Goal: Task Accomplishment & Management: Complete application form

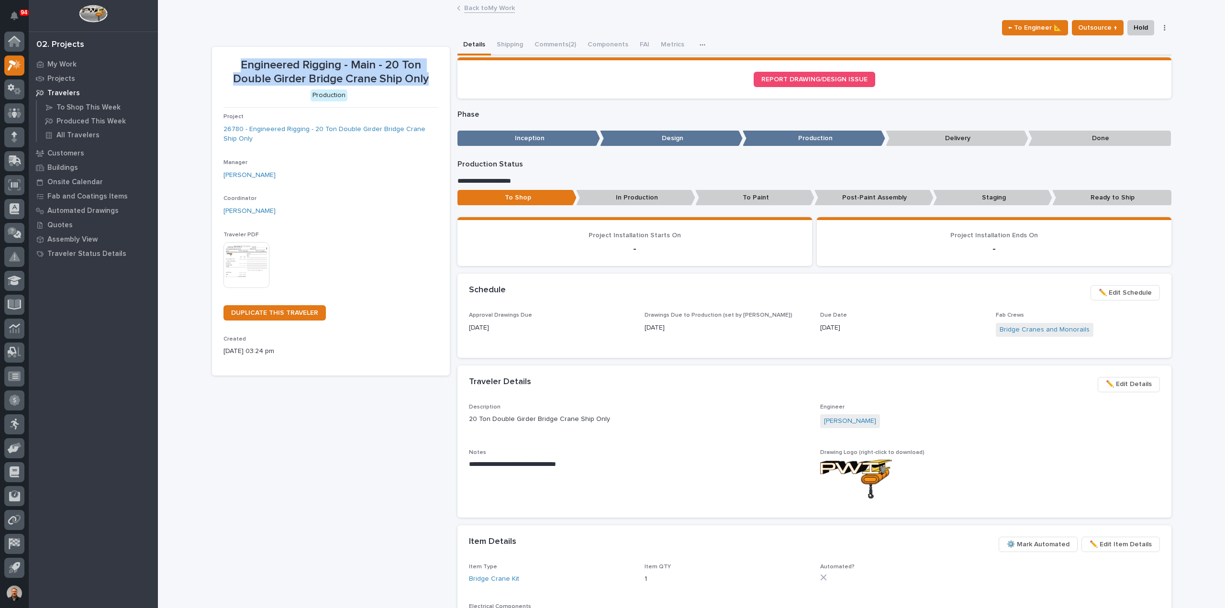
drag, startPoint x: 237, startPoint y: 62, endPoint x: 430, endPoint y: 79, distance: 194.1
click at [430, 79] on p "Engineered Rigging - Main - 20 Ton Double Girder Bridge Crane Ship Only" at bounding box center [330, 72] width 215 height 28
copy p "Engineered Rigging - Main - 20 Ton Double Girder Bridge Crane Ship Only"
click at [11, 161] on icon at bounding box center [15, 160] width 12 height 9
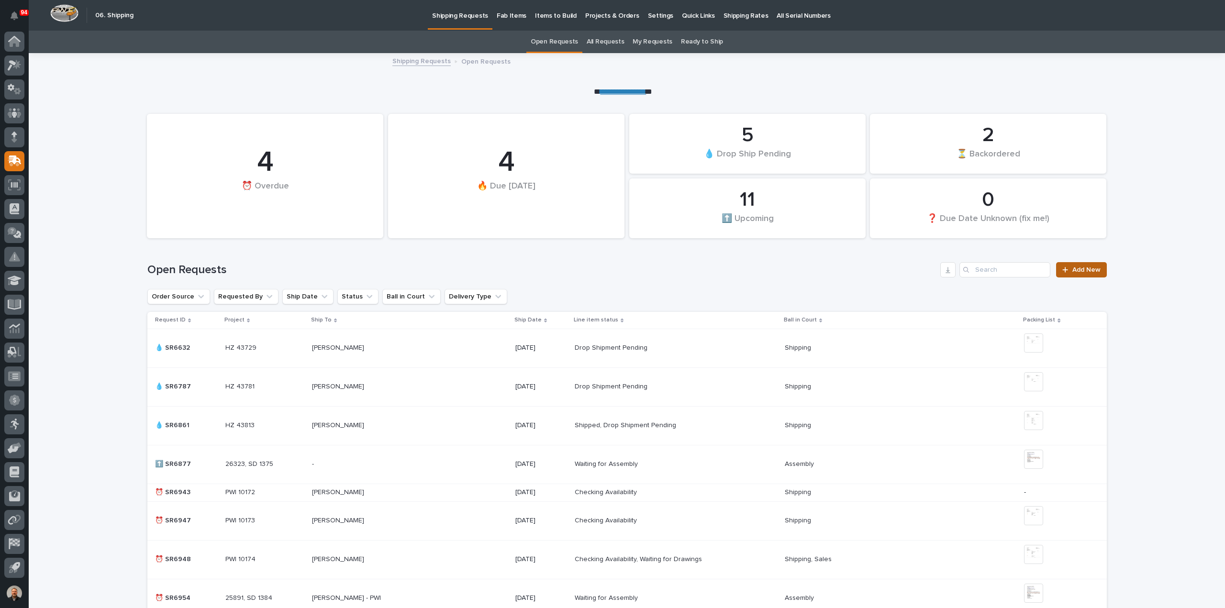
click at [1081, 270] on span "Add New" at bounding box center [1086, 270] width 28 height 7
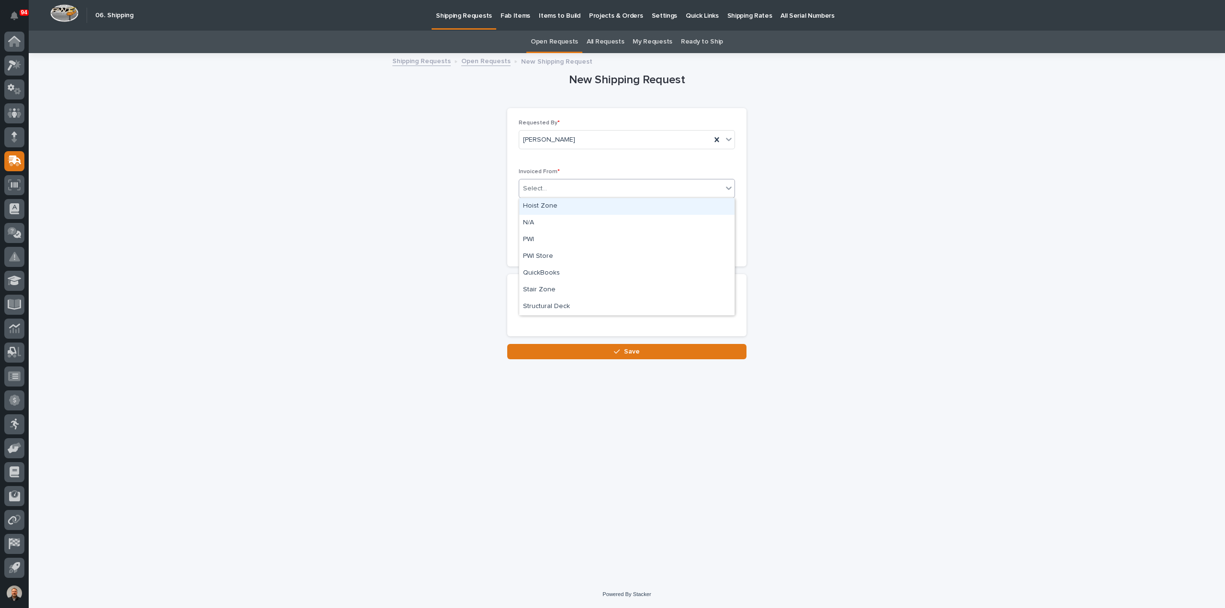
click at [576, 186] on div "Select..." at bounding box center [620, 189] width 203 height 16
click at [545, 239] on div "PWI" at bounding box center [626, 240] width 215 height 17
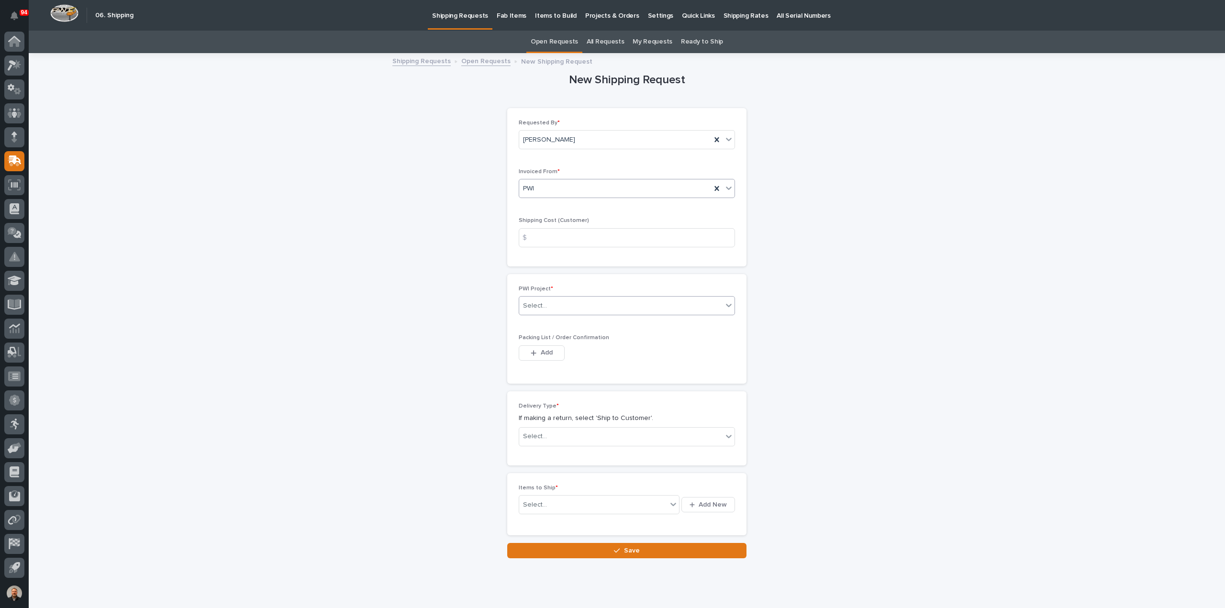
click at [567, 306] on div "Select..." at bounding box center [620, 306] width 203 height 16
type input "*****"
click at [567, 320] on div "26780 - Engineered Rigging - 20 Ton Double Girder Bridge Crane Ship Only" at bounding box center [622, 323] width 215 height 17
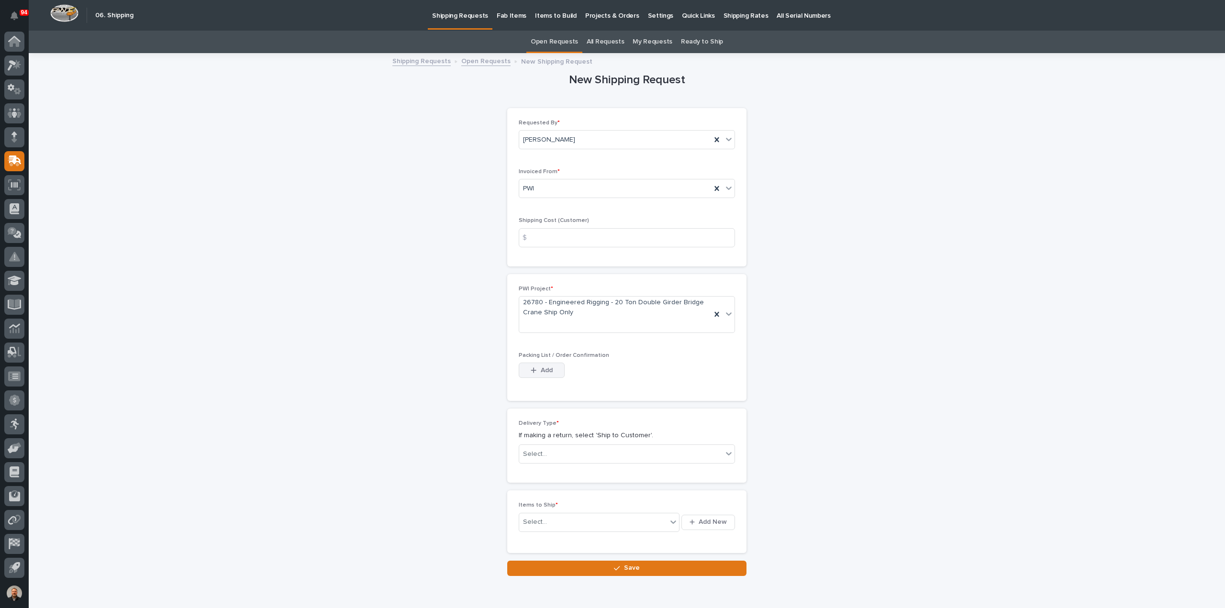
click at [535, 368] on div "button" at bounding box center [536, 370] width 10 height 7
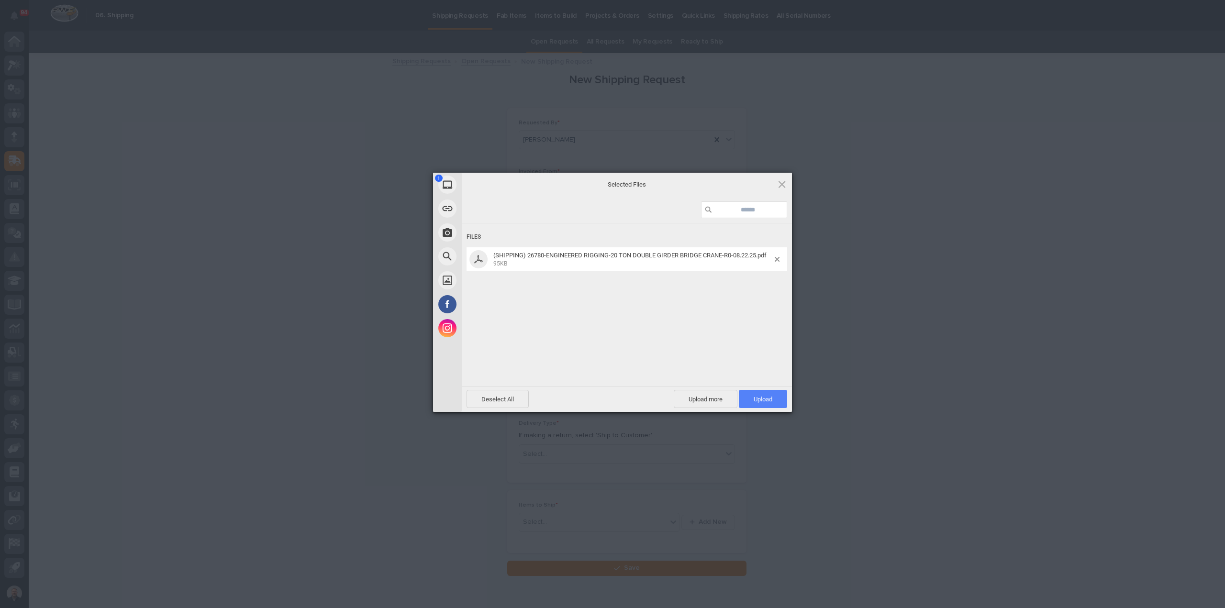
click at [764, 396] on span "Upload 1" at bounding box center [763, 399] width 19 height 7
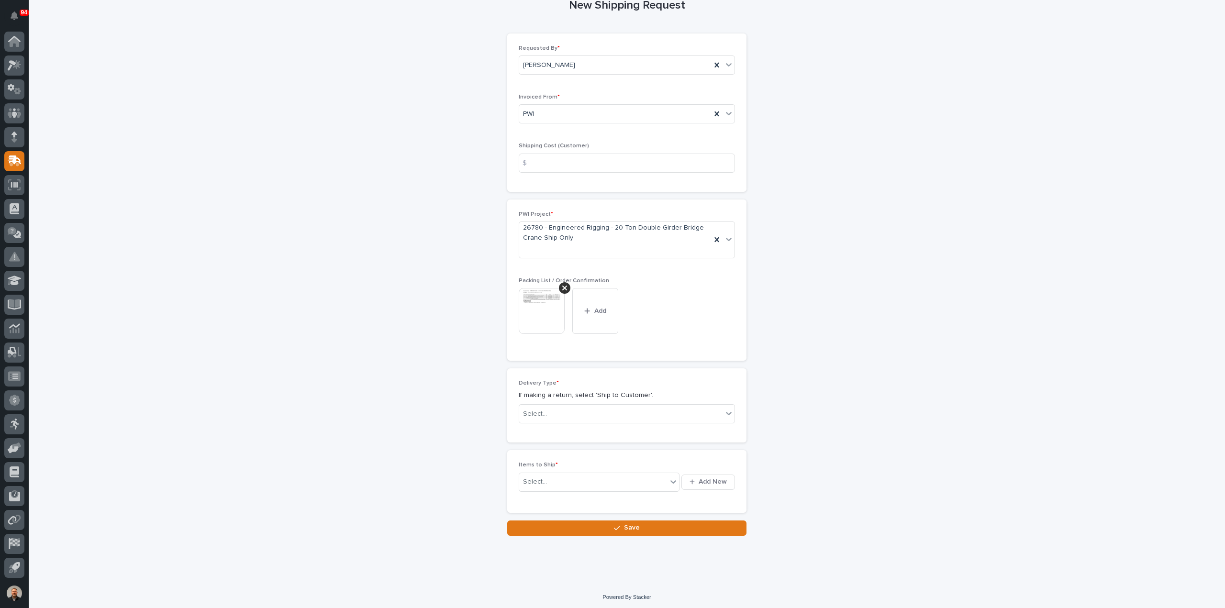
scroll to position [75, 0]
click at [552, 413] on div "Select..." at bounding box center [620, 414] width 203 height 16
click at [562, 428] on div "Ship to Customer" at bounding box center [622, 430] width 215 height 17
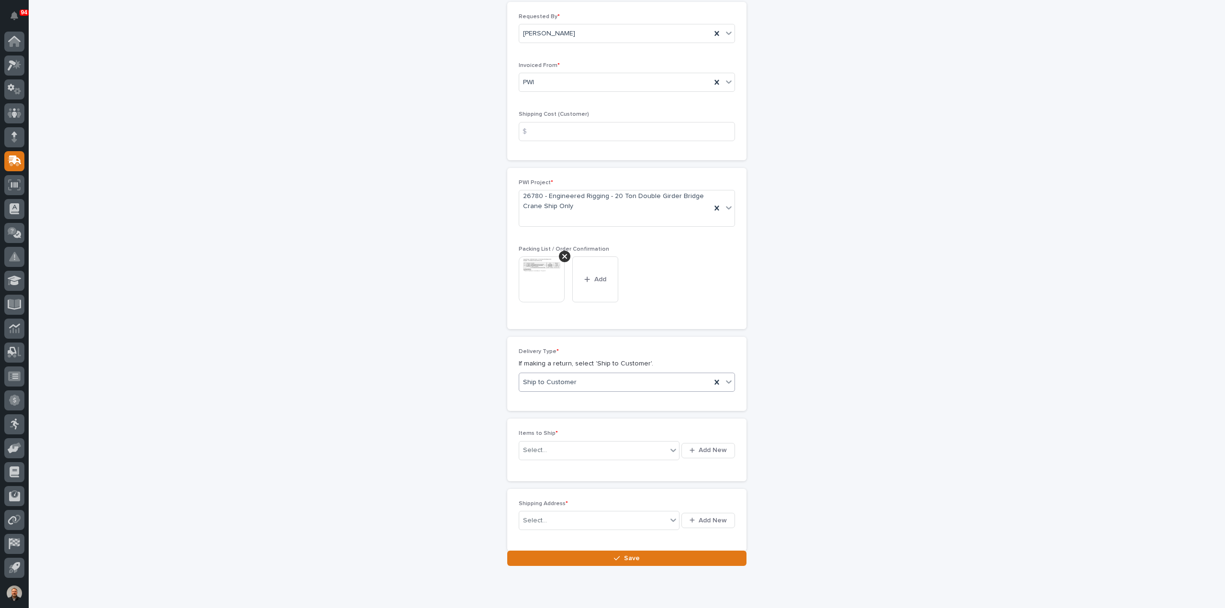
scroll to position [110, 0]
click at [670, 443] on icon at bounding box center [673, 447] width 10 height 10
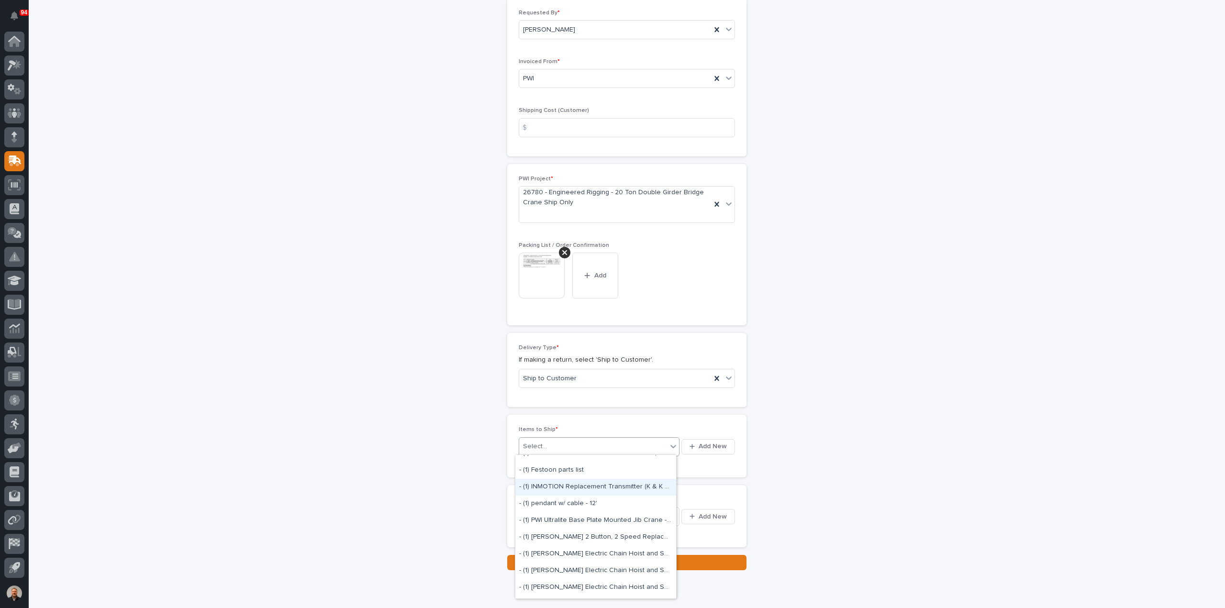
scroll to position [0, 0]
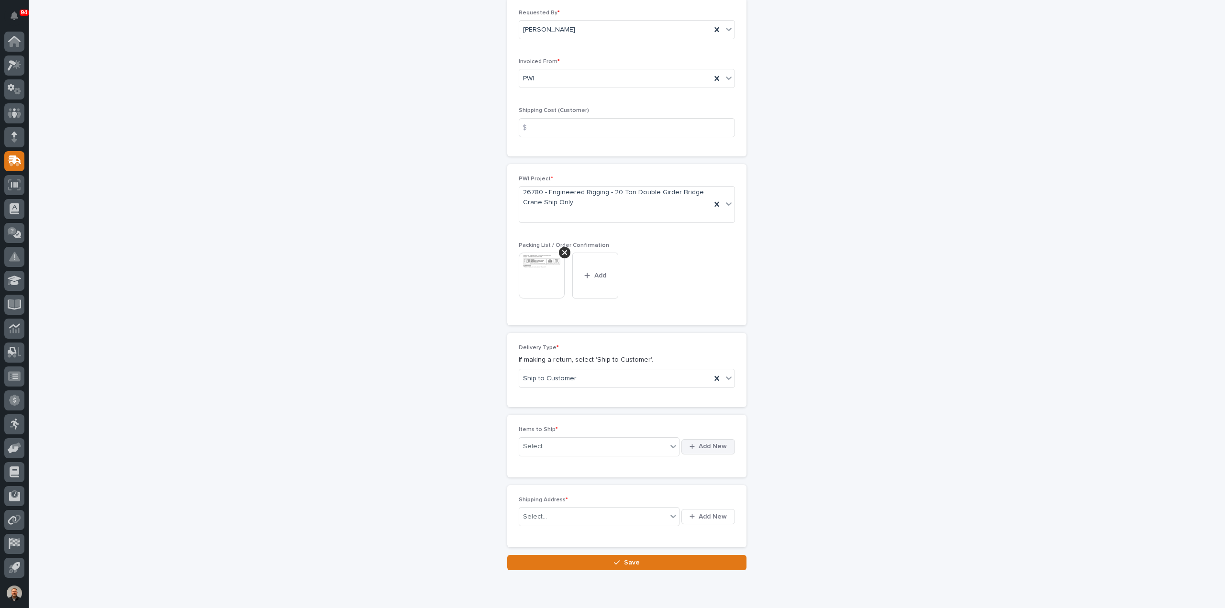
click at [710, 445] on span "Add New" at bounding box center [713, 446] width 28 height 9
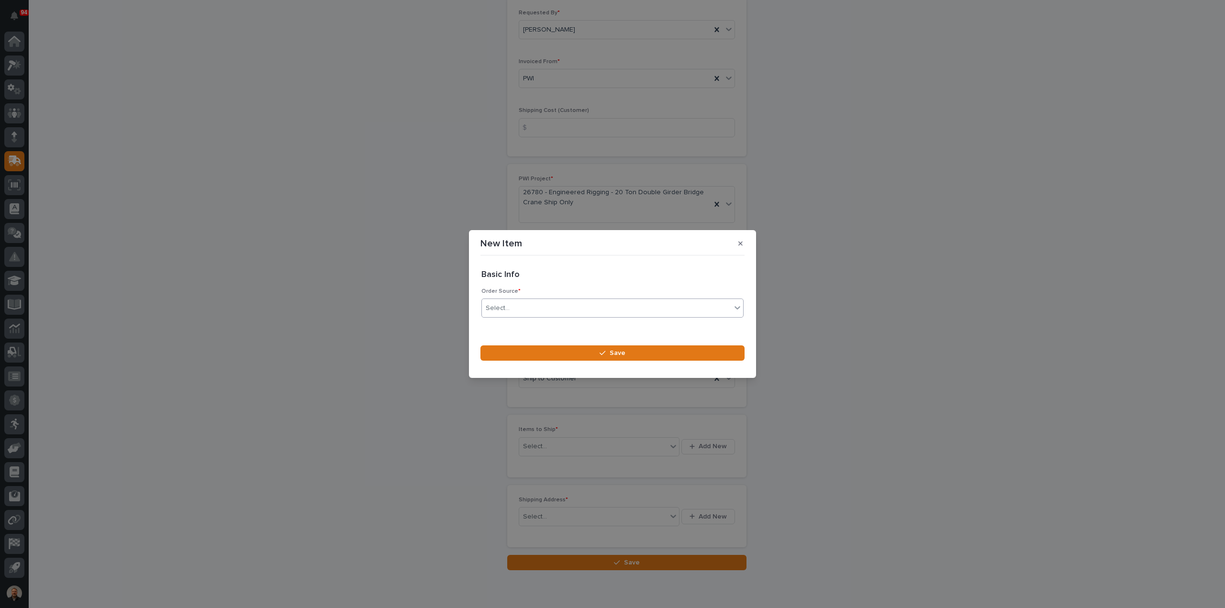
click at [521, 307] on div "Select..." at bounding box center [606, 308] width 249 height 16
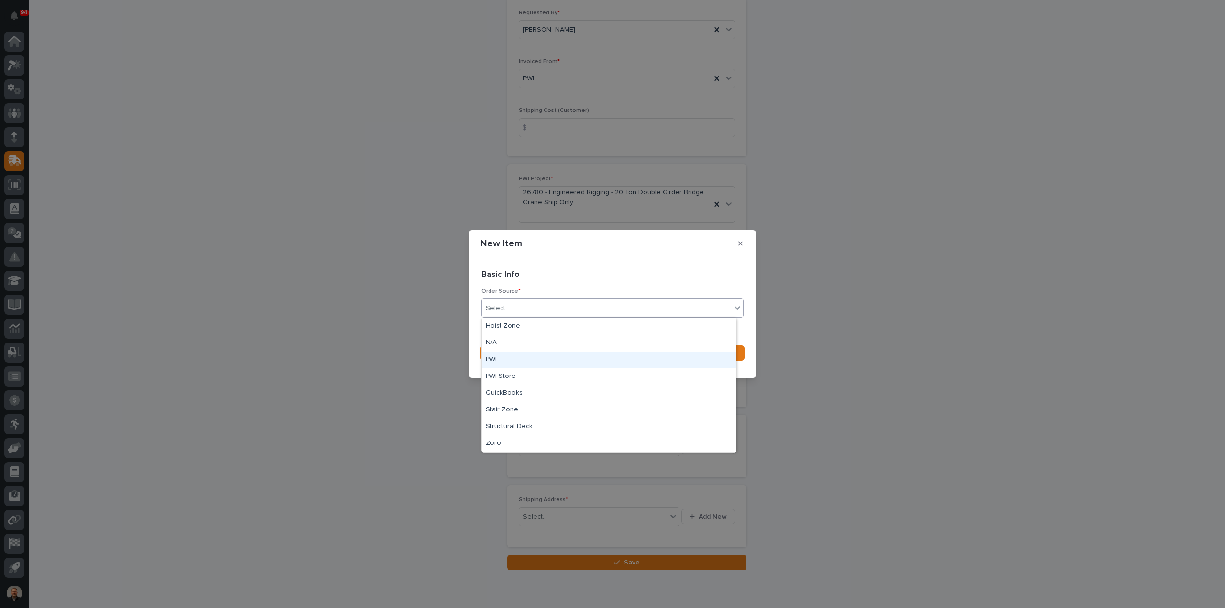
click at [498, 360] on div "PWI" at bounding box center [609, 360] width 254 height 17
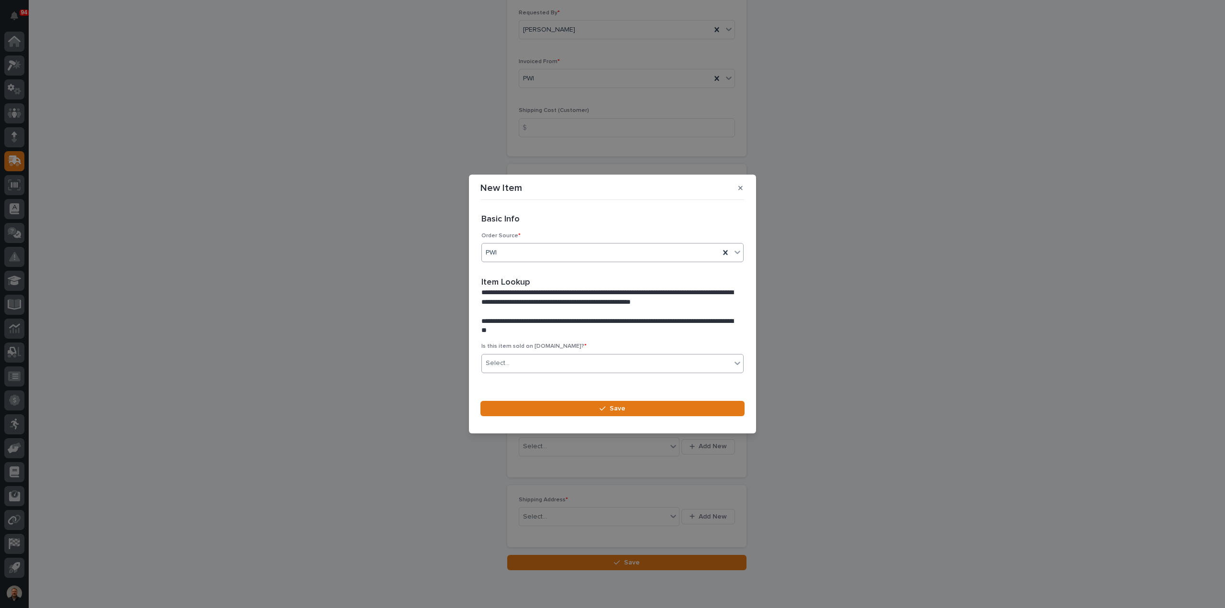
click at [734, 363] on icon at bounding box center [737, 363] width 6 height 3
click at [517, 399] on div "No" at bounding box center [609, 398] width 254 height 17
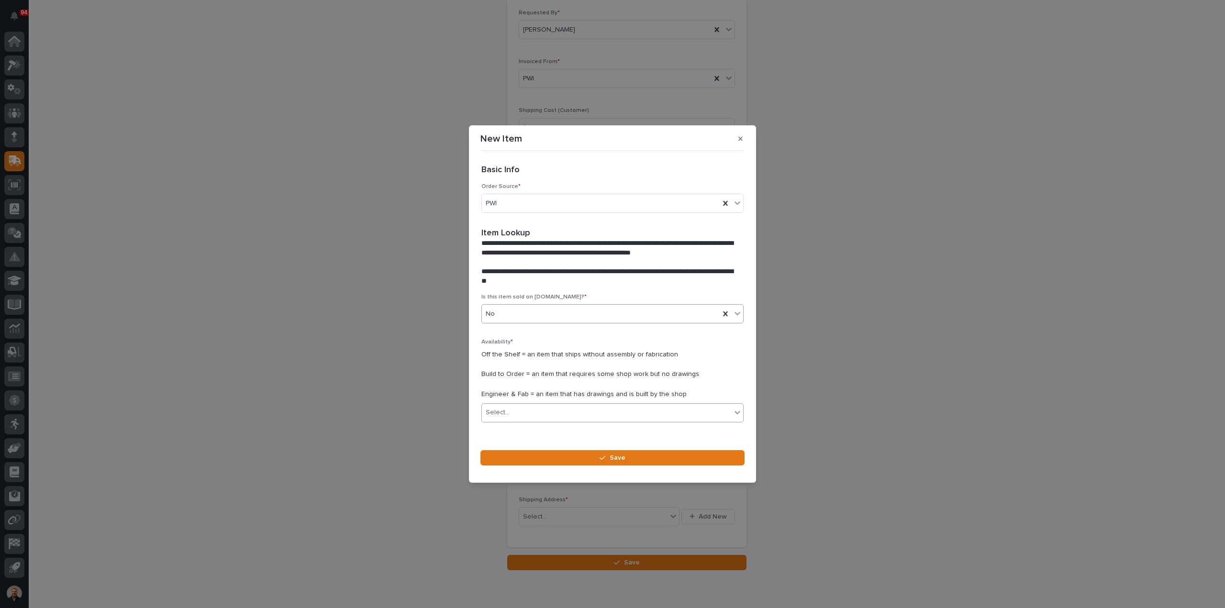
click at [734, 412] on icon at bounding box center [737, 412] width 6 height 3
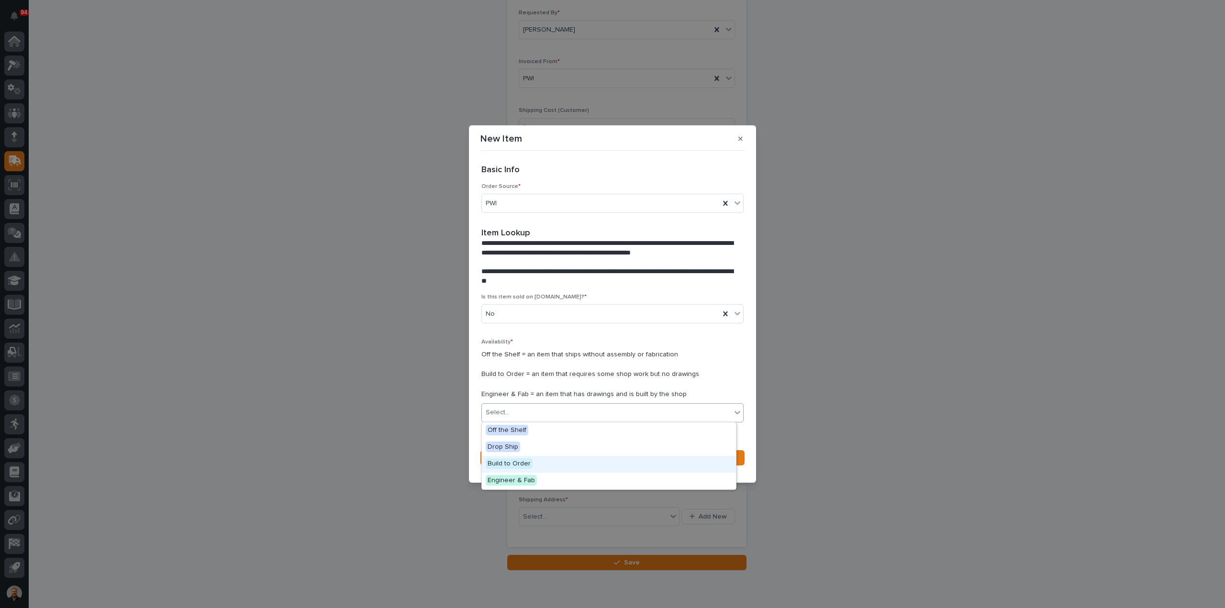
click at [518, 460] on span "Build to Order" at bounding box center [509, 463] width 47 height 11
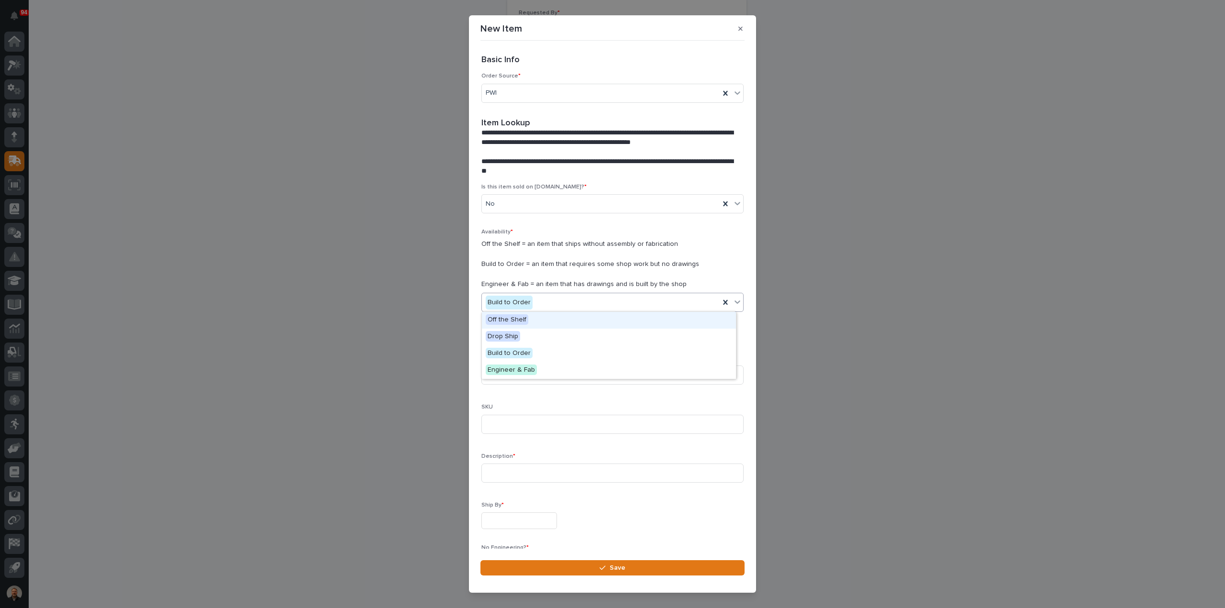
click at [734, 302] on icon at bounding box center [737, 302] width 6 height 3
click at [505, 370] on span "Engineer & Fab" at bounding box center [511, 370] width 51 height 11
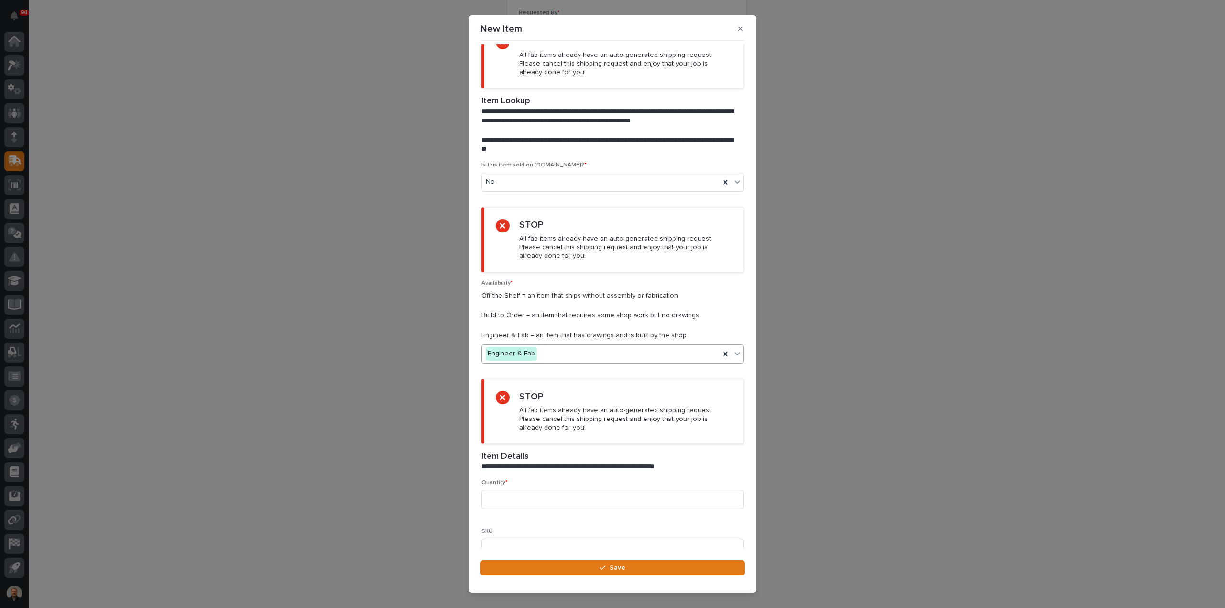
scroll to position [96, 0]
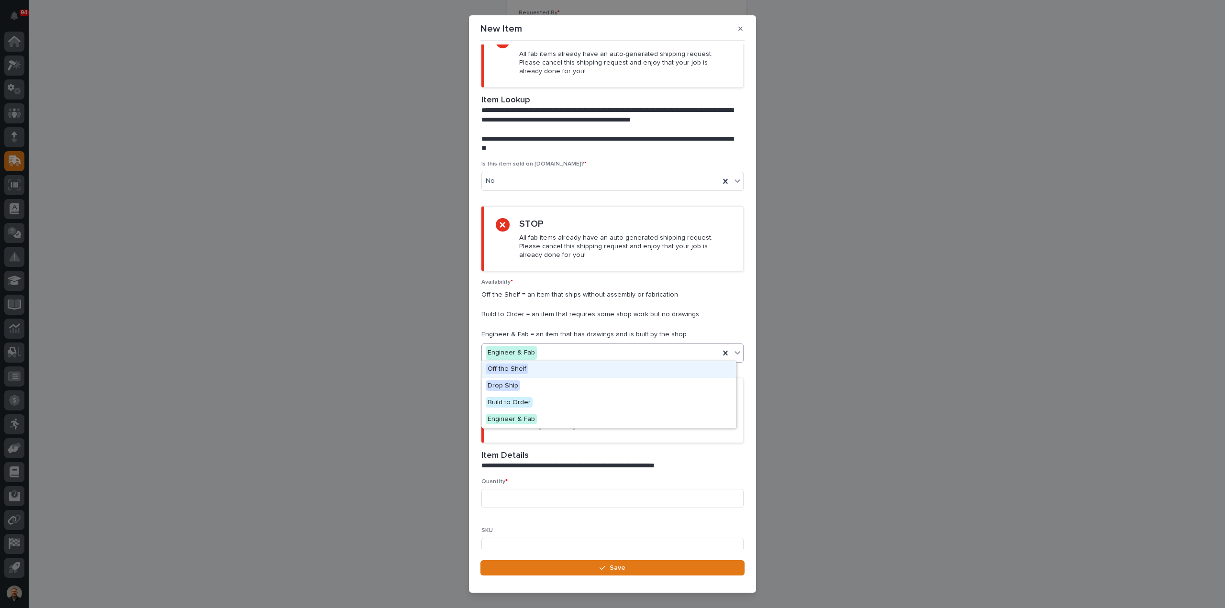
click at [733, 352] on icon at bounding box center [738, 353] width 10 height 10
click at [518, 401] on span "Build to Order" at bounding box center [509, 402] width 47 height 11
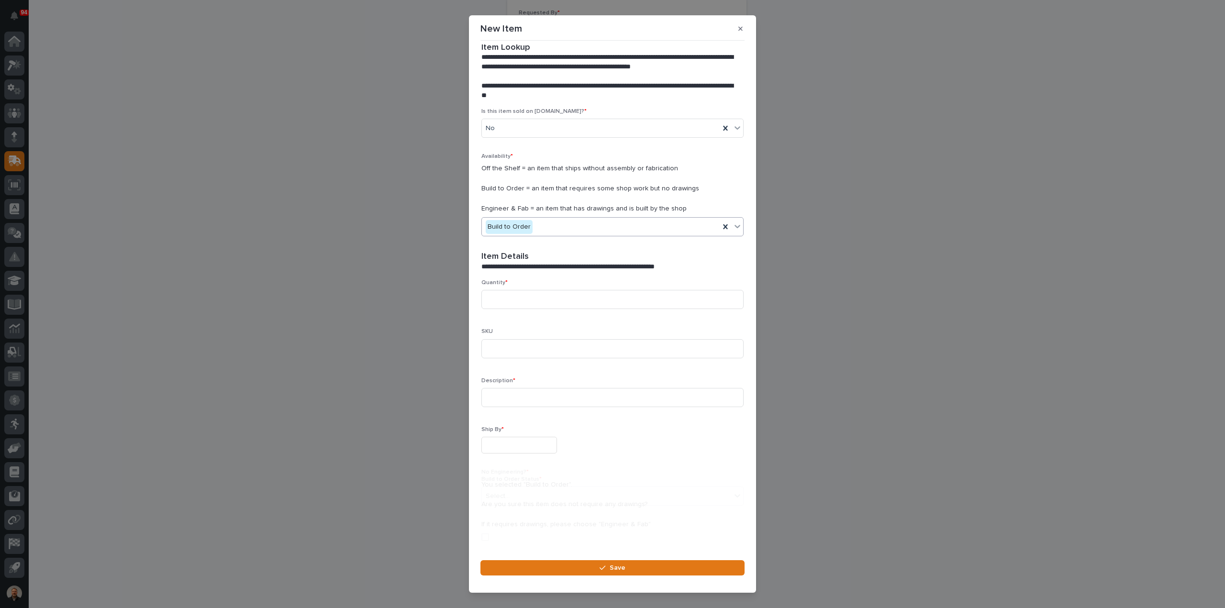
scroll to position [0, 0]
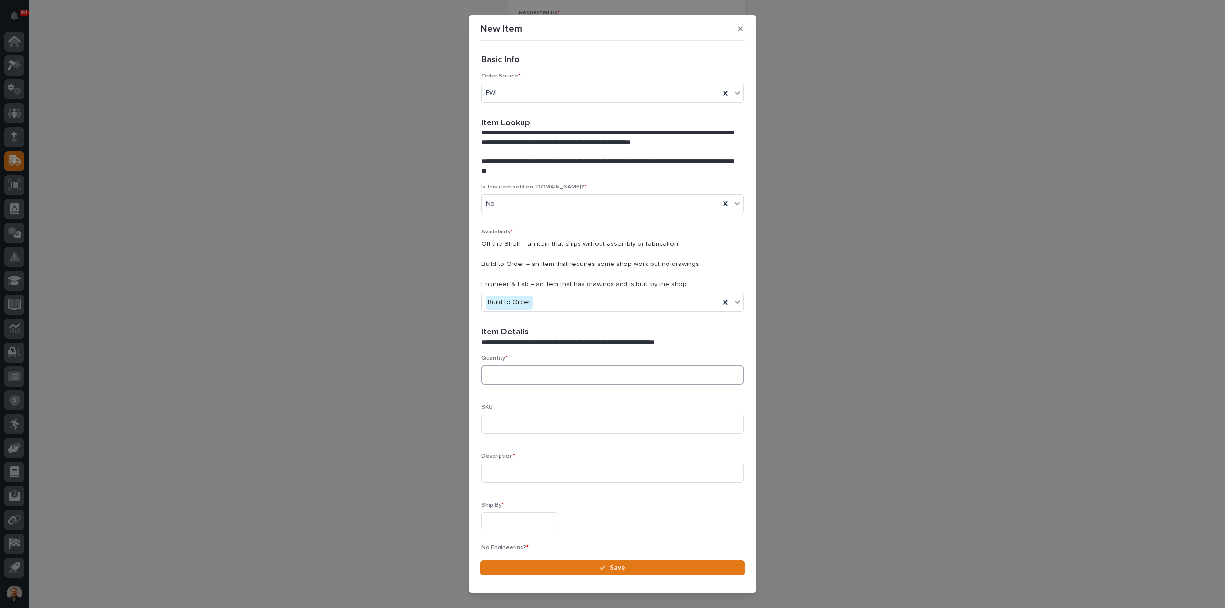
click at [504, 377] on input at bounding box center [612, 375] width 262 height 19
type input "1"
click at [502, 469] on input at bounding box center [612, 473] width 262 height 19
click at [498, 471] on input at bounding box center [612, 473] width 262 height 19
paste input "20 TON DOUBLE GIRDER BRIDGE CRANE"
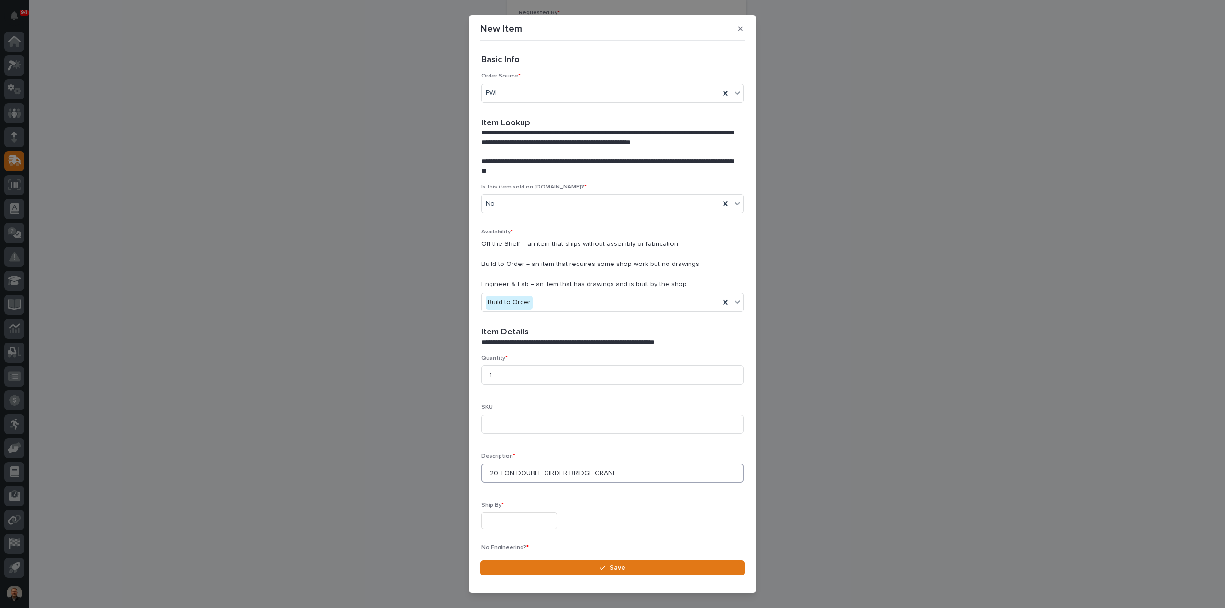
type input "20 TON DOUBLE GIRDER BRIDGE CRANE"
click at [491, 518] on input "text" at bounding box center [519, 520] width 76 height 17
click at [485, 457] on div "22" at bounding box center [484, 457] width 13 height 13
type input "**********"
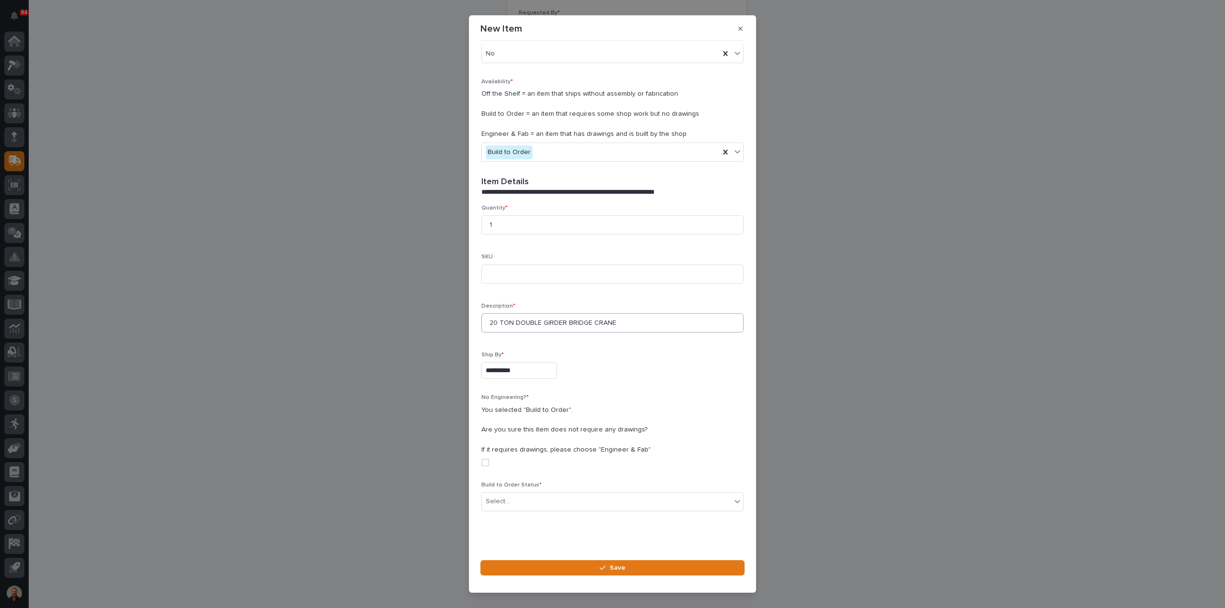
scroll to position [153, 0]
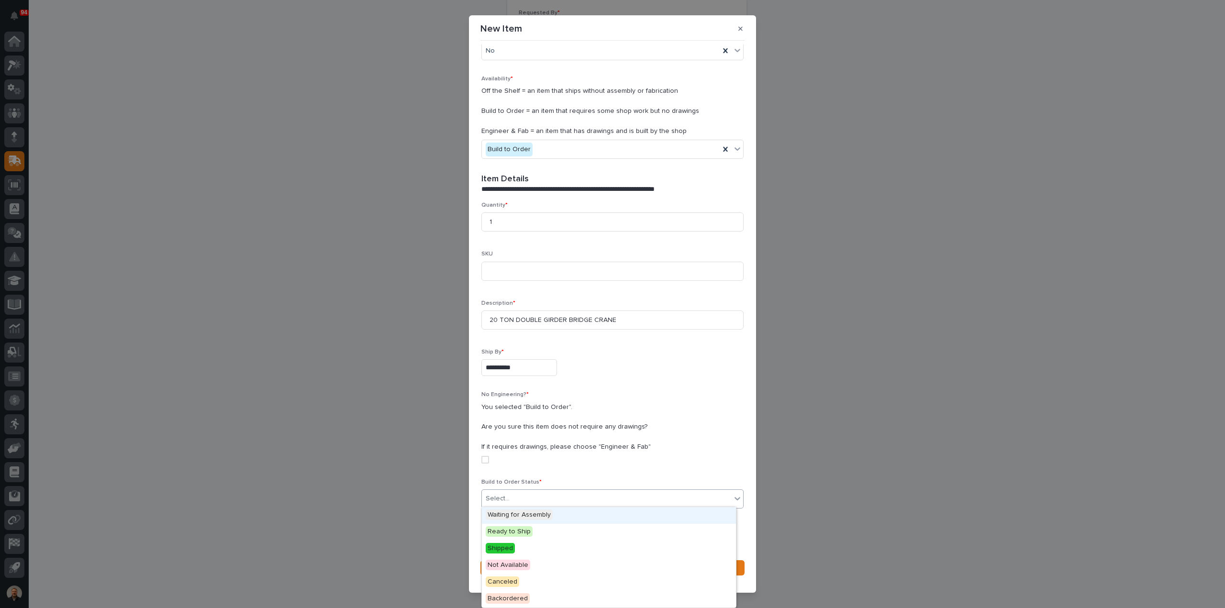
click at [734, 497] on icon at bounding box center [737, 498] width 6 height 3
click at [528, 513] on span "Waiting for Assembly" at bounding box center [519, 515] width 67 height 11
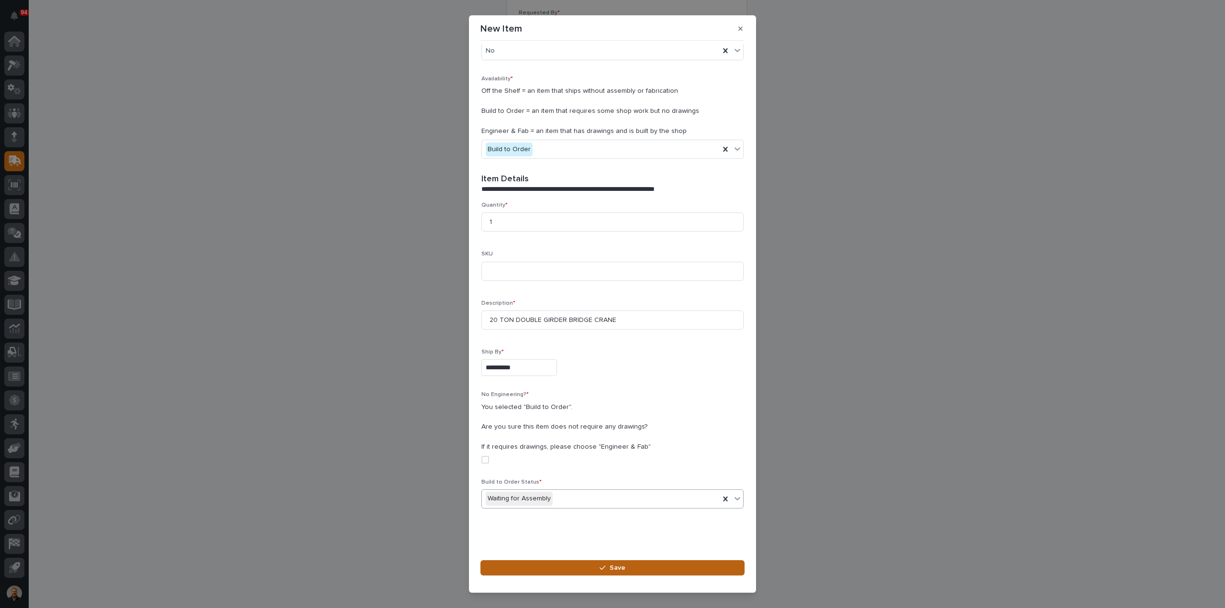
click at [613, 570] on span "Save" at bounding box center [618, 568] width 16 height 9
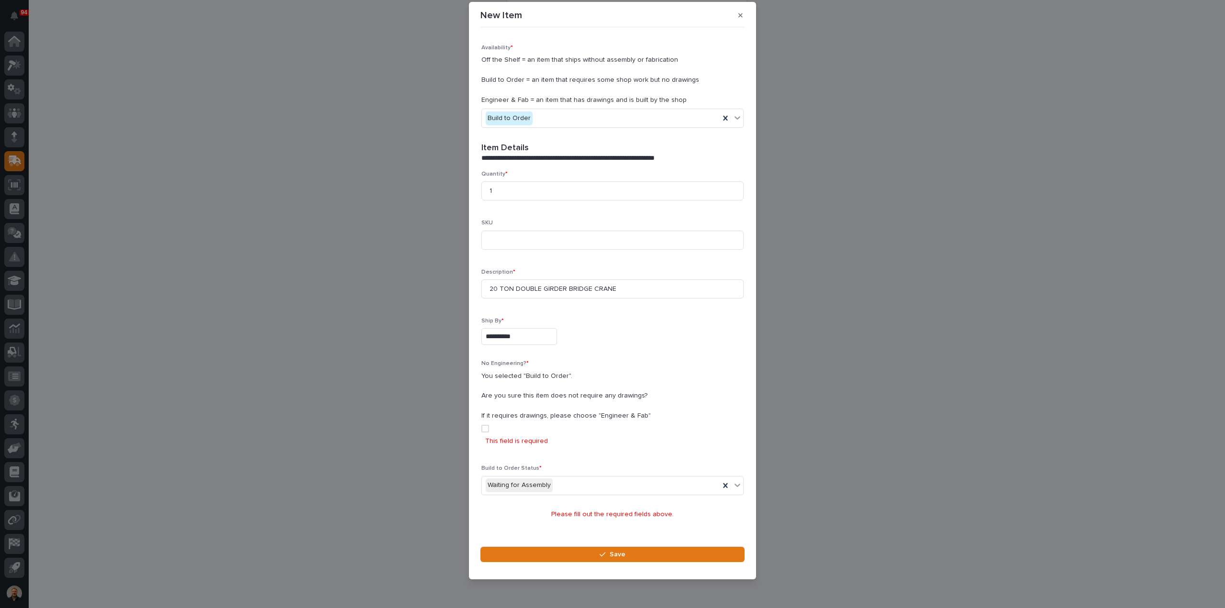
click at [486, 426] on span at bounding box center [485, 429] width 8 height 8
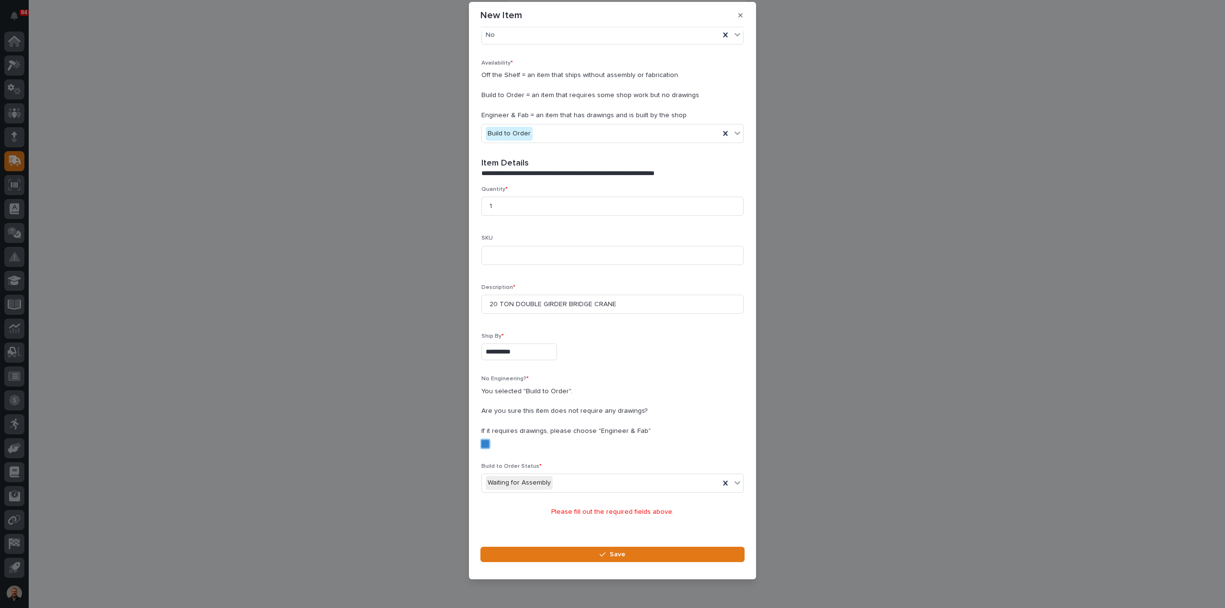
scroll to position [153, 0]
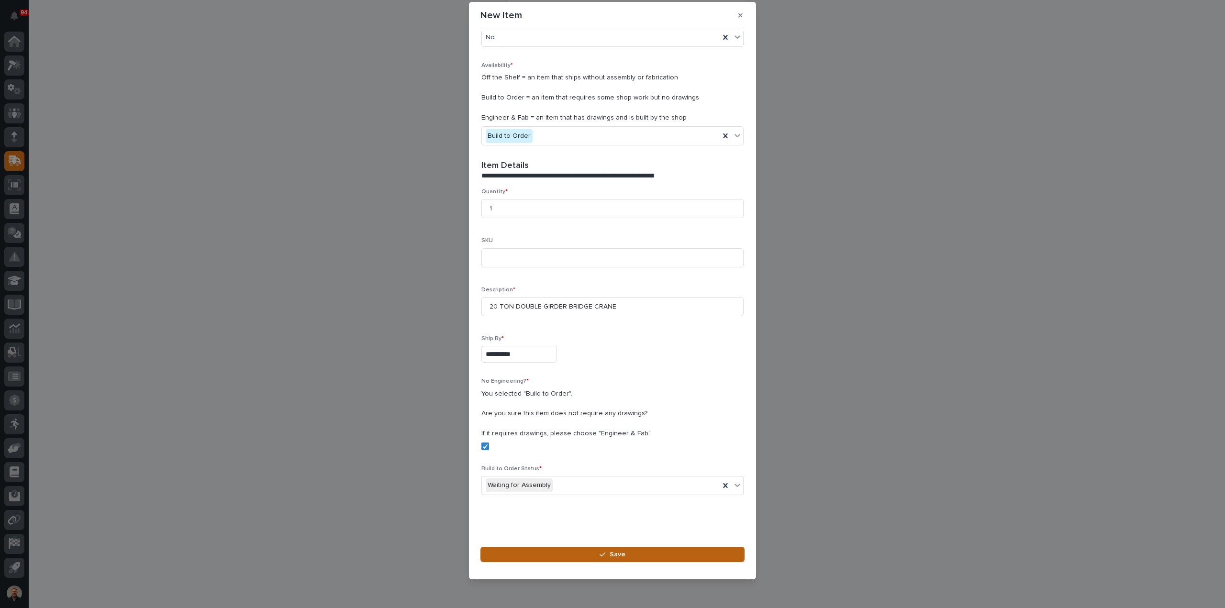
click at [624, 554] on span "Save" at bounding box center [618, 554] width 16 height 9
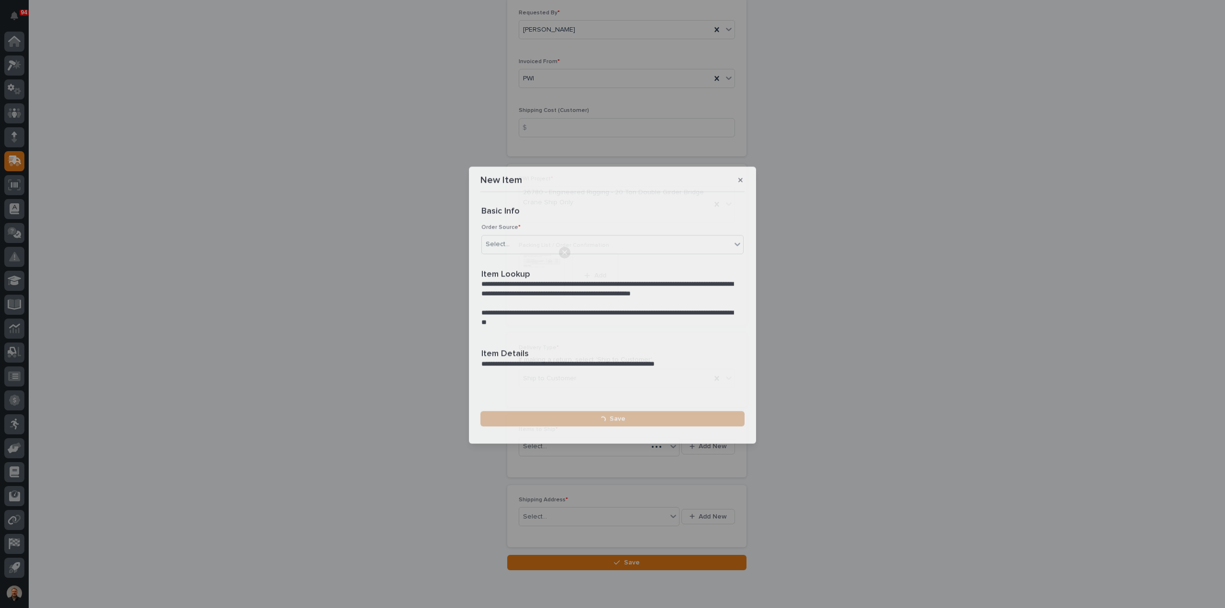
scroll to position [113, 0]
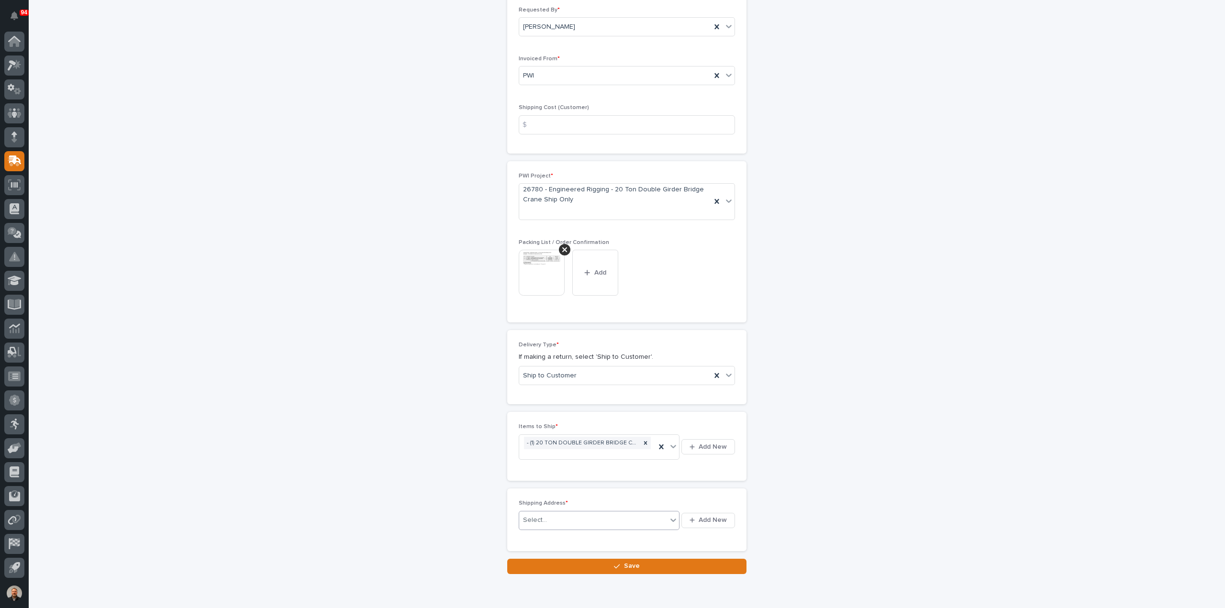
click at [672, 519] on icon at bounding box center [673, 520] width 10 height 10
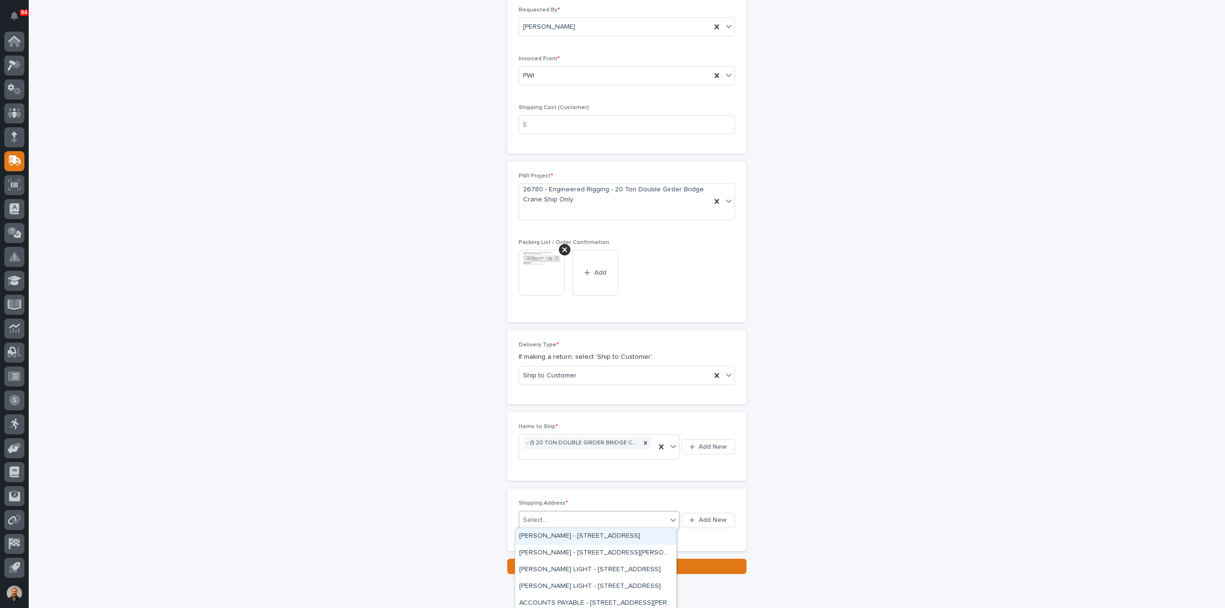
click at [671, 519] on icon at bounding box center [673, 520] width 6 height 3
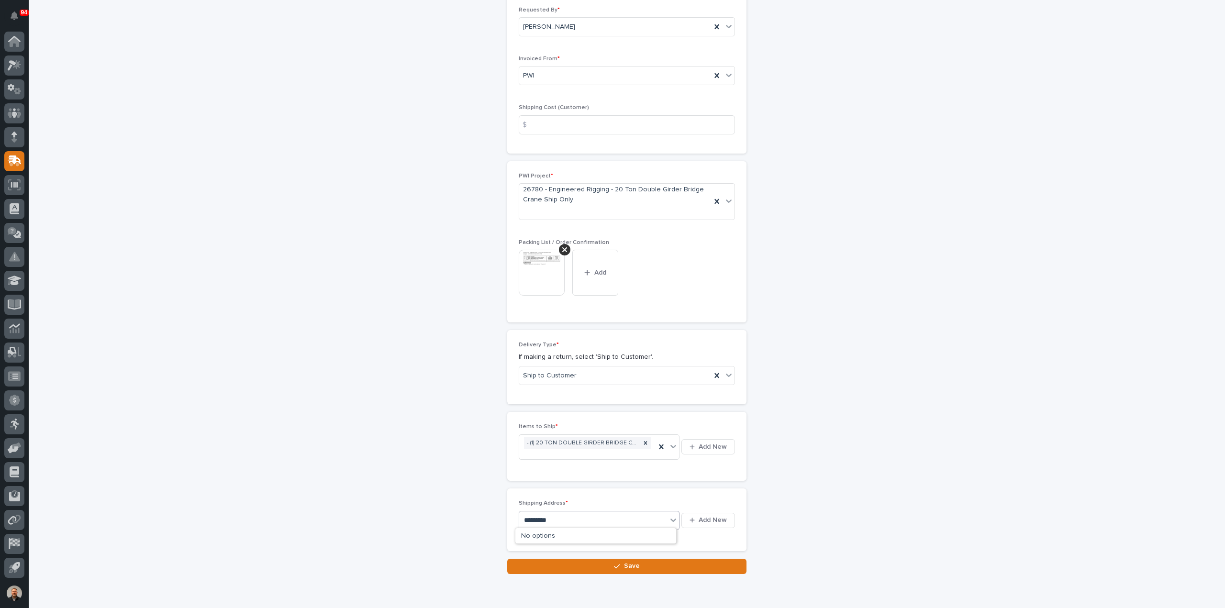
type input "*********"
click at [11, 66] on icon at bounding box center [12, 65] width 9 height 11
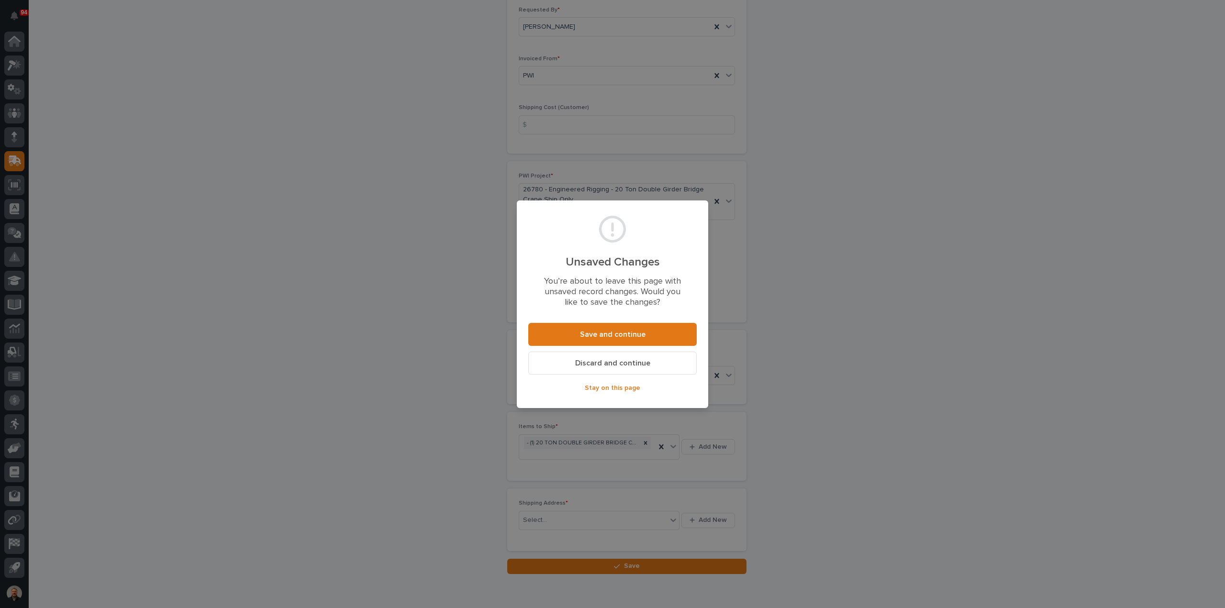
click at [631, 390] on span "Stay on this page" at bounding box center [613, 388] width 56 height 9
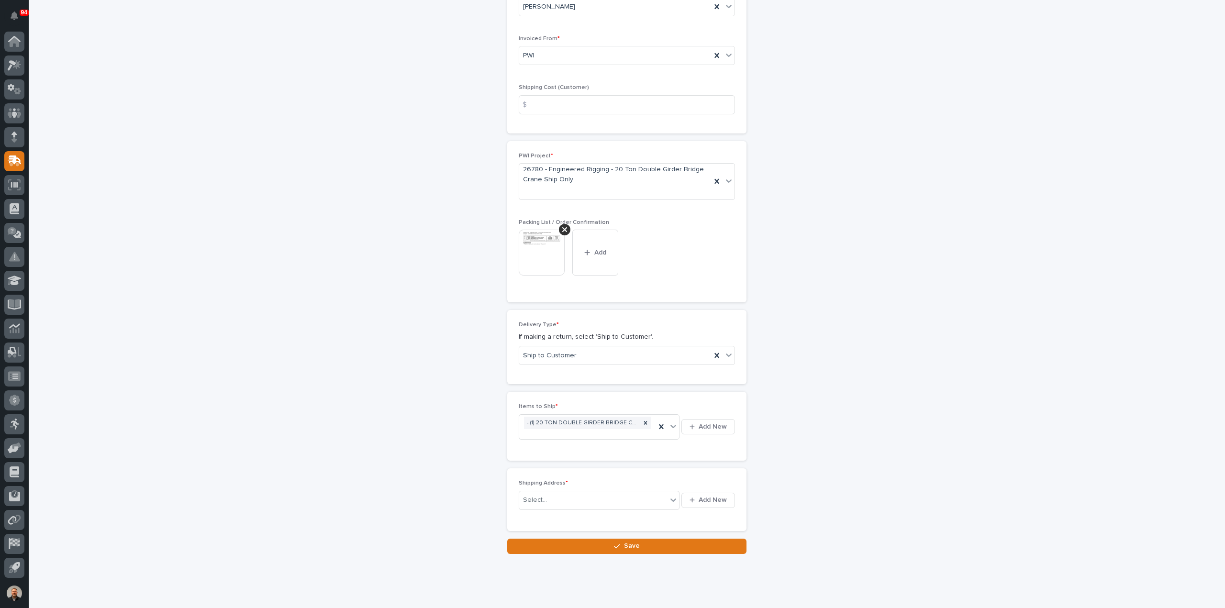
scroll to position [151, 0]
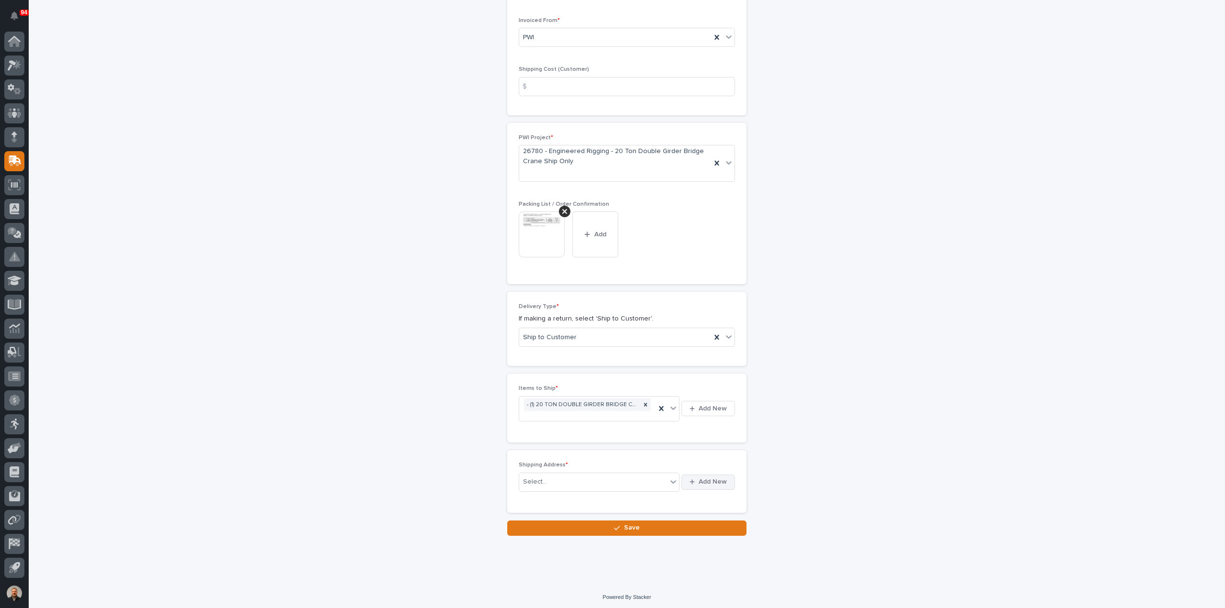
click at [705, 479] on span "Add New" at bounding box center [713, 482] width 28 height 9
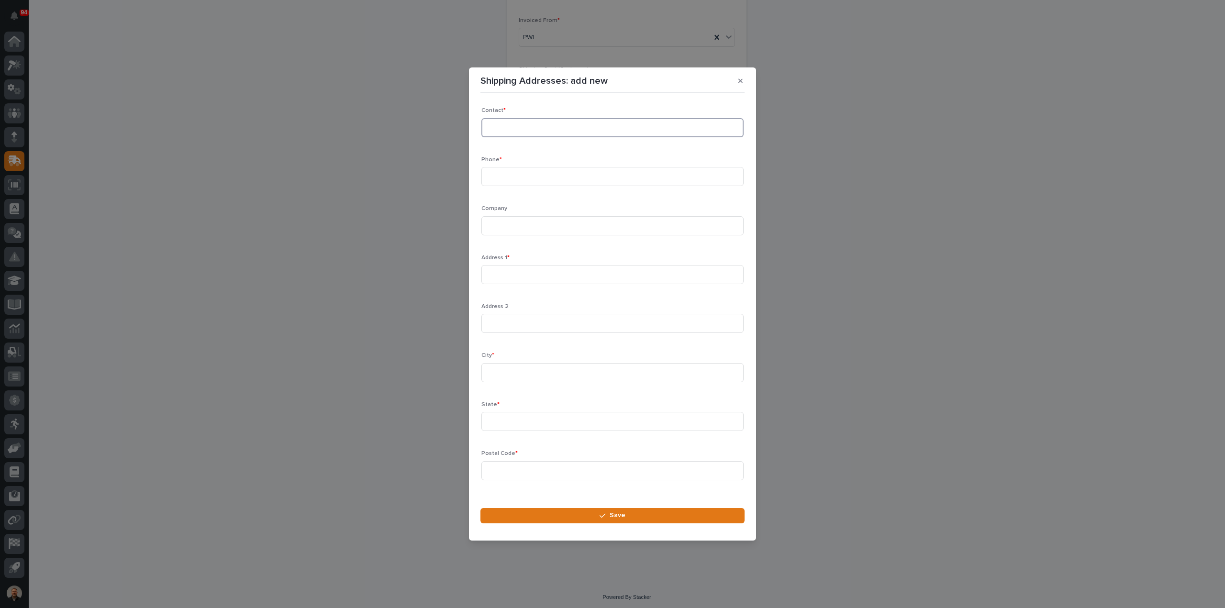
click at [512, 128] on input at bounding box center [612, 127] width 262 height 19
type input "[PERSON_NAME]"
click at [499, 180] on input at bounding box center [612, 176] width 262 height 19
type input "2197124579"
click at [518, 222] on input at bounding box center [612, 225] width 262 height 19
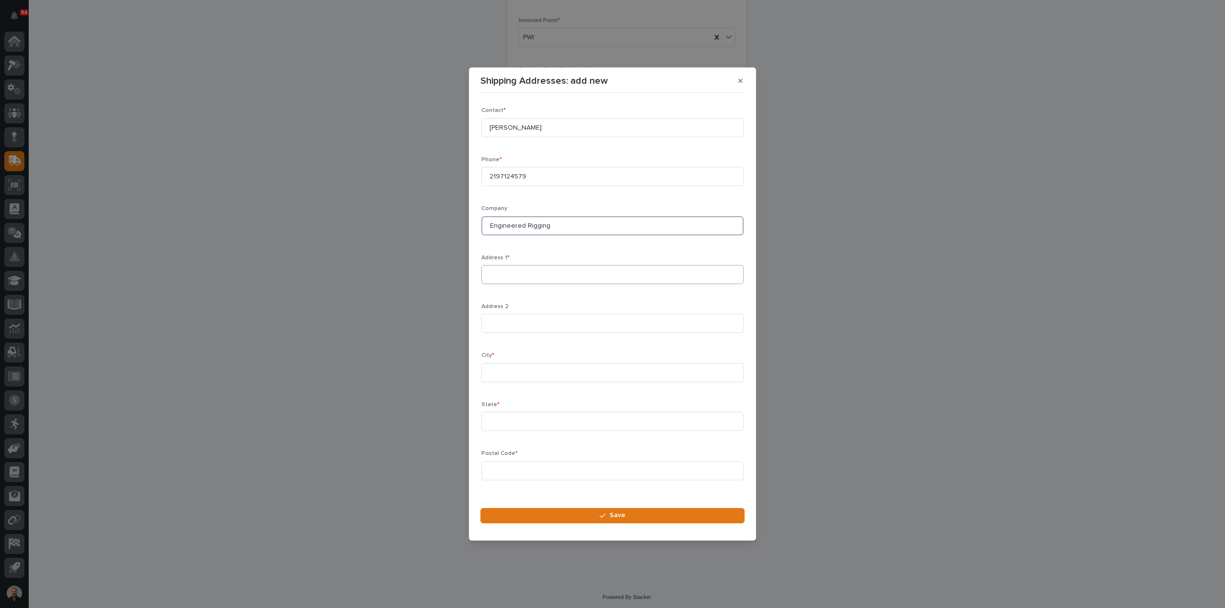
type input "Engineered Rigging"
click at [516, 273] on input at bounding box center [612, 274] width 262 height 19
click at [510, 275] on input "300 INdustrial Blvd" at bounding box center [612, 274] width 262 height 19
type input "[STREET_ADDRESS]"
click at [511, 369] on input at bounding box center [612, 372] width 262 height 19
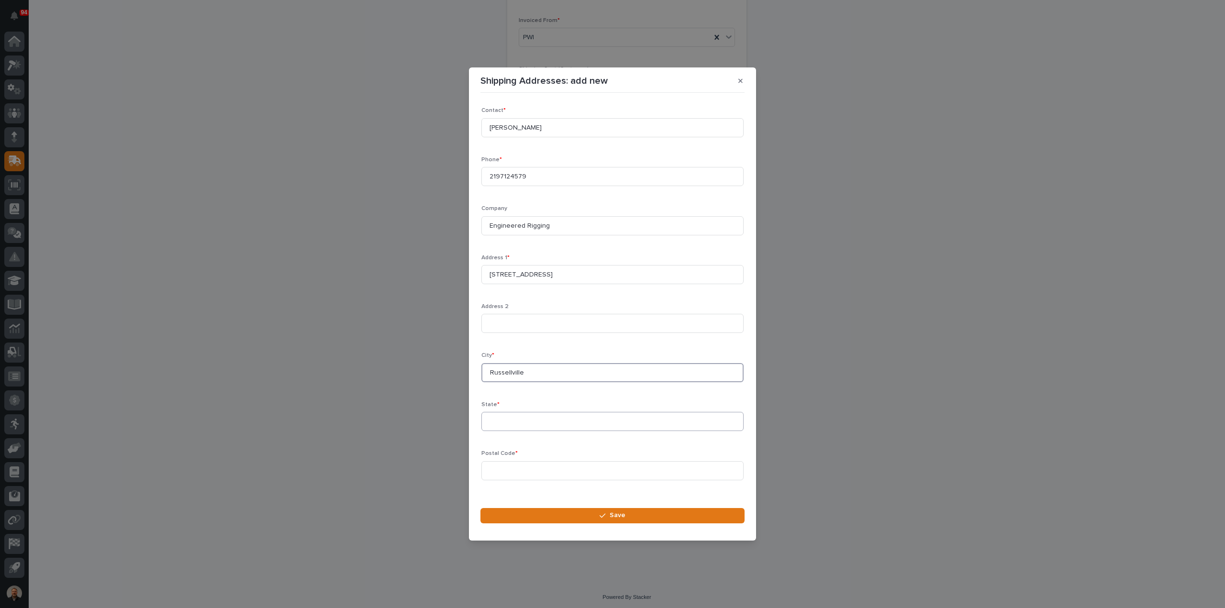
type input "Russellville"
click at [504, 420] on input at bounding box center [612, 421] width 262 height 19
type input "AR"
click at [510, 469] on input at bounding box center [612, 470] width 262 height 19
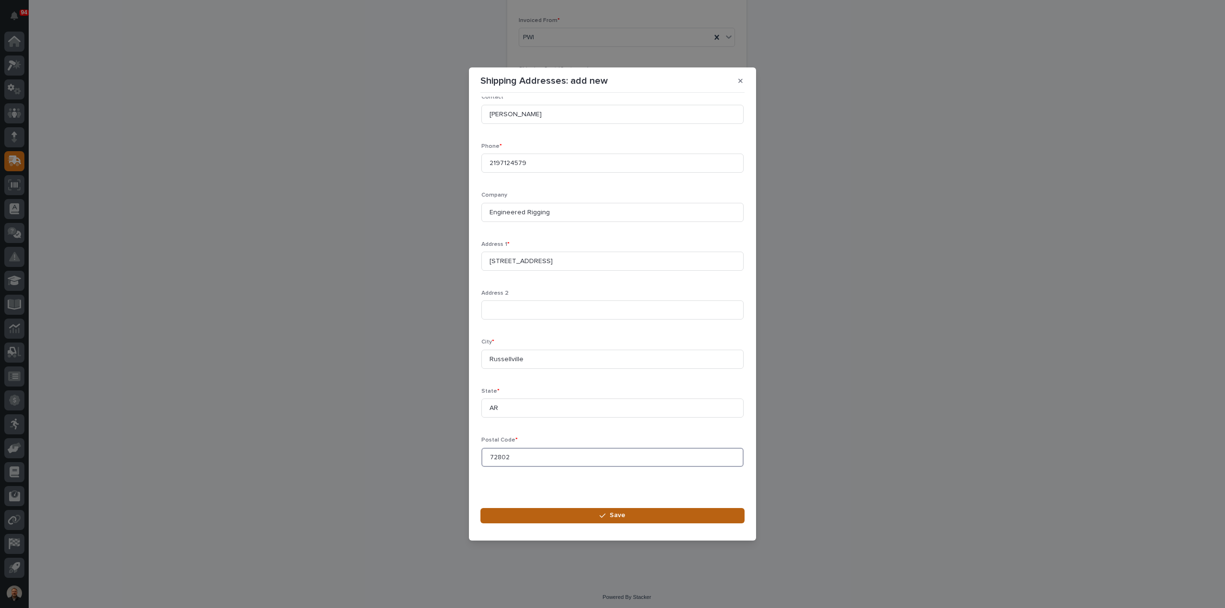
type input "72802"
click at [620, 515] on span "Save" at bounding box center [618, 515] width 16 height 9
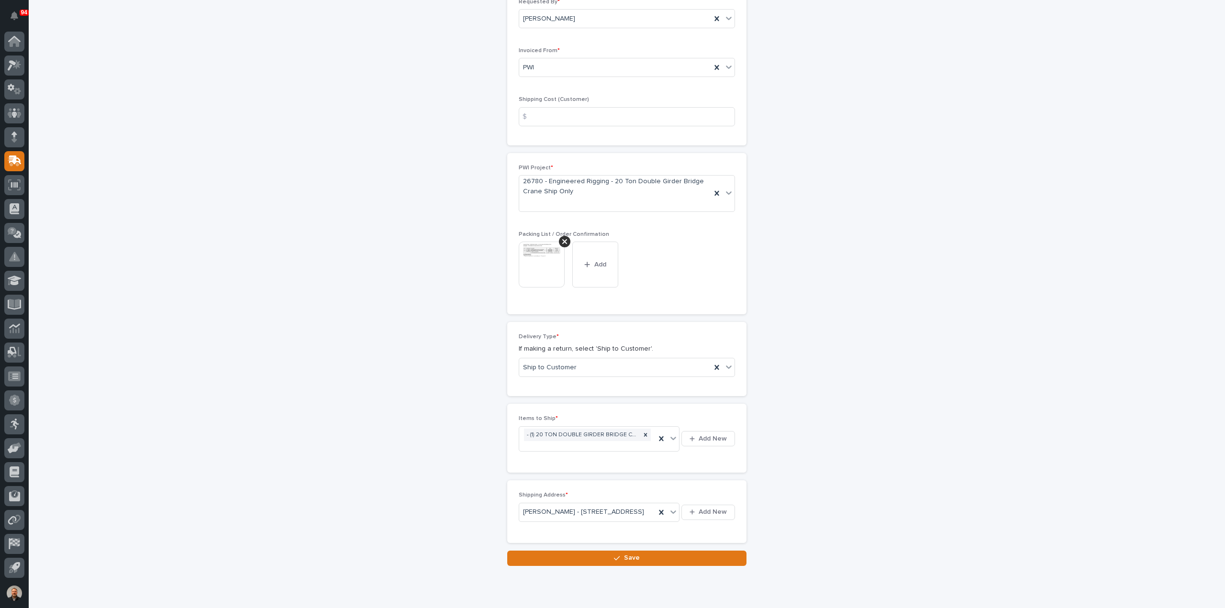
scroll to position [169, 0]
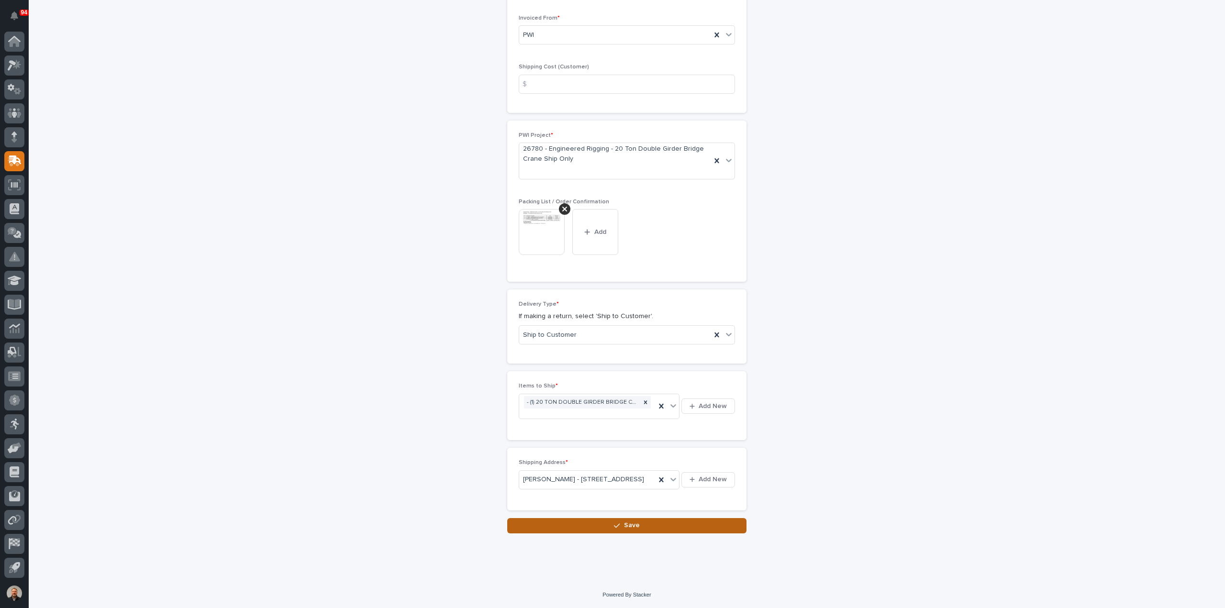
click at [625, 525] on span "Save" at bounding box center [632, 525] width 16 height 9
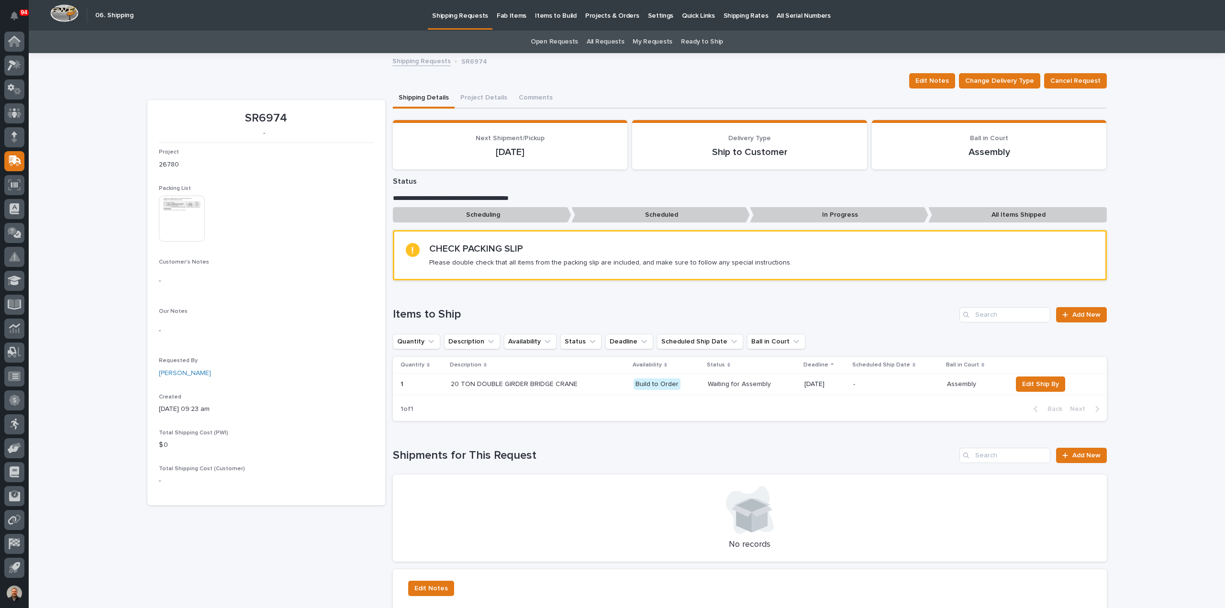
click at [467, 382] on p "20 TON DOUBLE GIRDER BRIDGE CRANE" at bounding box center [534, 384] width 167 height 8
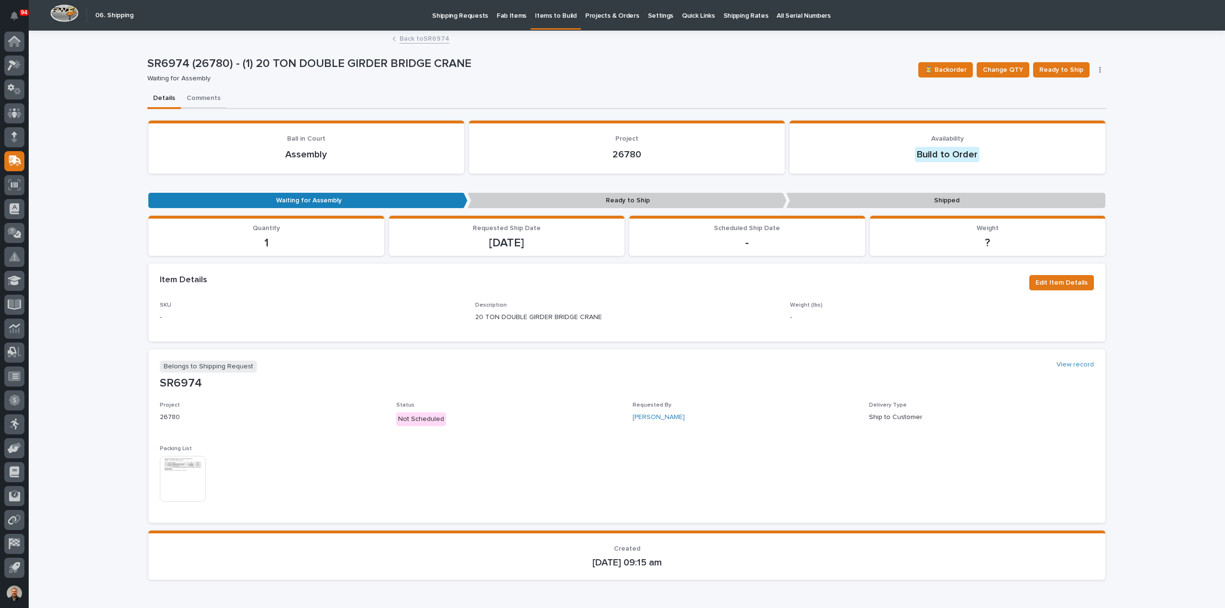
click at [204, 97] on button "Comments" at bounding box center [203, 99] width 45 height 20
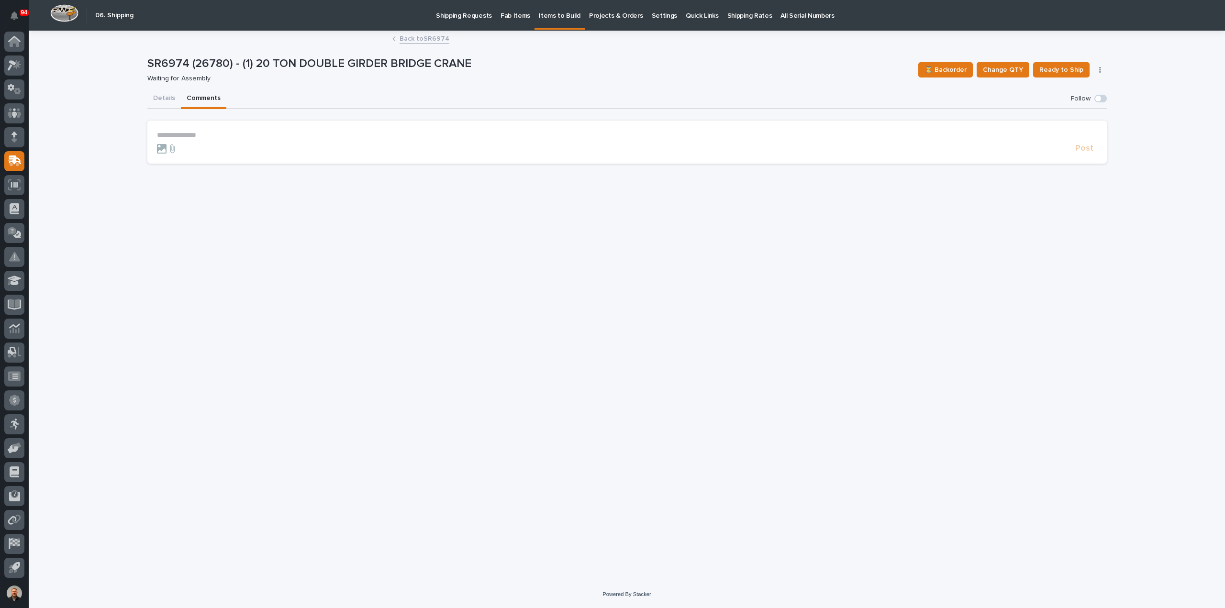
click at [186, 132] on p "**********" at bounding box center [627, 135] width 940 height 8
click at [158, 134] on span "**********" at bounding box center [260, 135] width 207 height 7
click at [191, 165] on span "[PERSON_NAME]" at bounding box center [187, 168] width 54 height 7
click at [1085, 153] on span "Post" at bounding box center [1084, 152] width 18 height 11
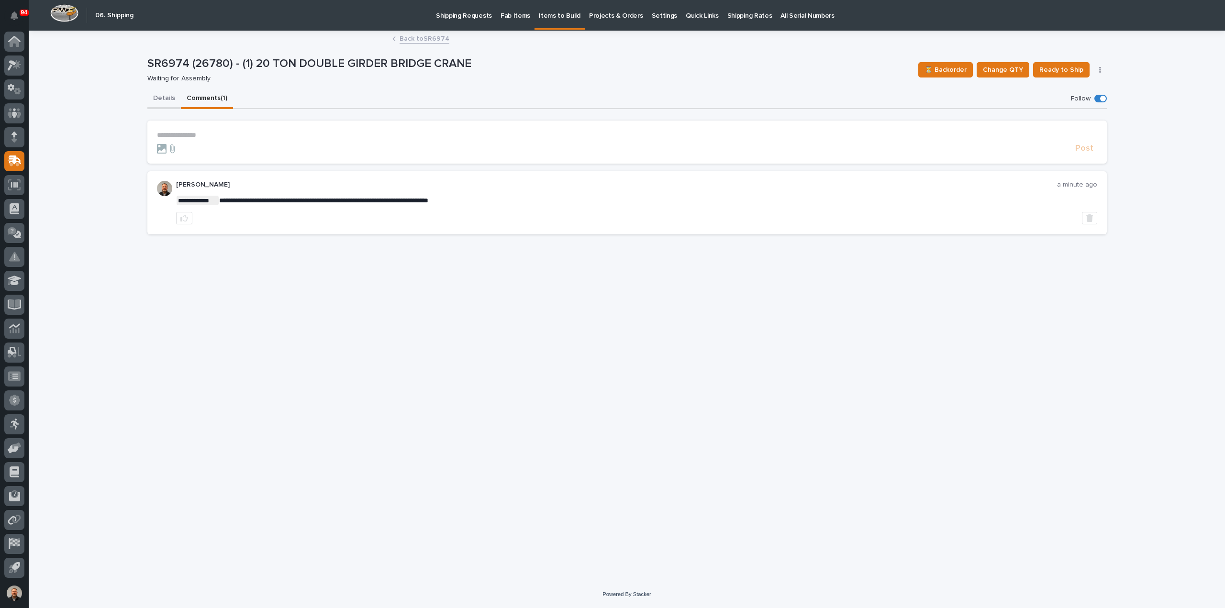
click at [164, 98] on button "Details" at bounding box center [163, 99] width 33 height 20
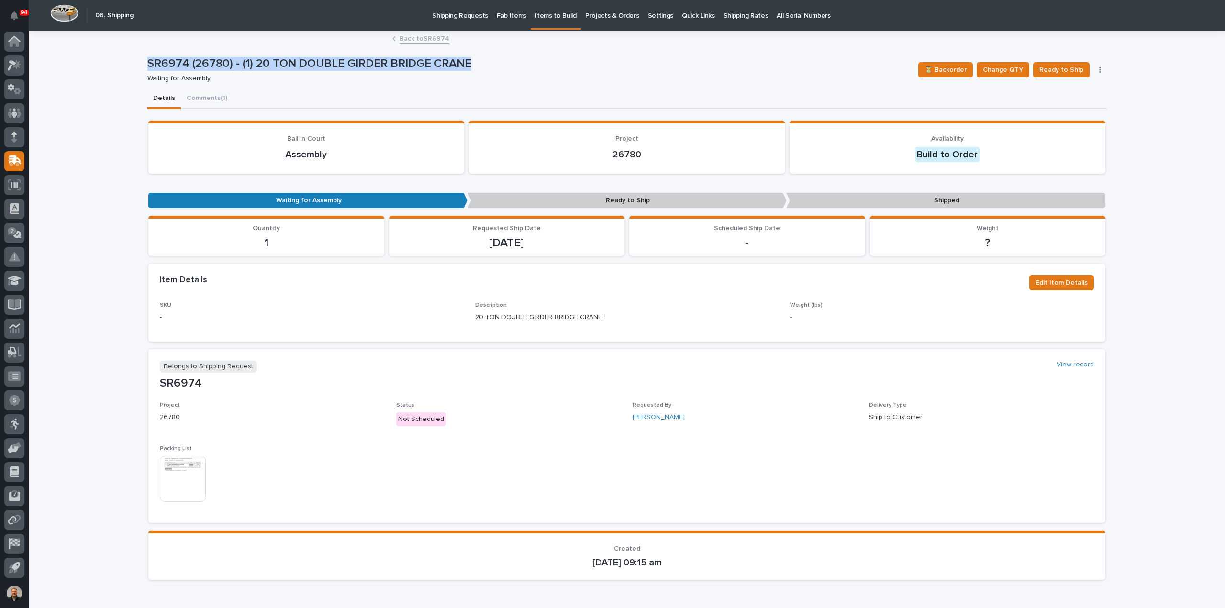
drag, startPoint x: 144, startPoint y: 61, endPoint x: 484, endPoint y: 64, distance: 339.7
click at [484, 64] on p "SR6974 (26780) - (1) 20 TON DOUBLE GIRDER BRIDGE CRANE" at bounding box center [529, 64] width 764 height 14
copy p "SR6974 (26780) - (1) 20 TON DOUBLE GIRDER BRIDGE CRANE"
